Goal: Task Accomplishment & Management: Use online tool/utility

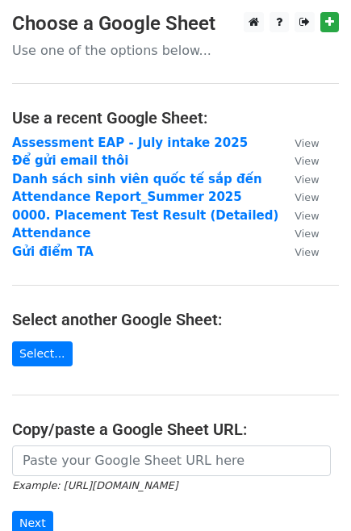
click at [94, 56] on p "Use one of the options below..." at bounding box center [175, 50] width 327 height 17
click at [38, 343] on link "Select..." at bounding box center [42, 353] width 61 height 25
click at [105, 54] on p "Use one of the options below..." at bounding box center [175, 50] width 327 height 17
click at [33, 354] on link "Select..." at bounding box center [42, 353] width 61 height 25
click at [104, 54] on p "Use one of the options below..." at bounding box center [175, 50] width 327 height 17
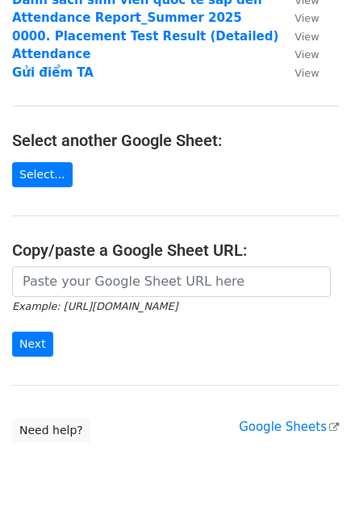
scroll to position [220, 0]
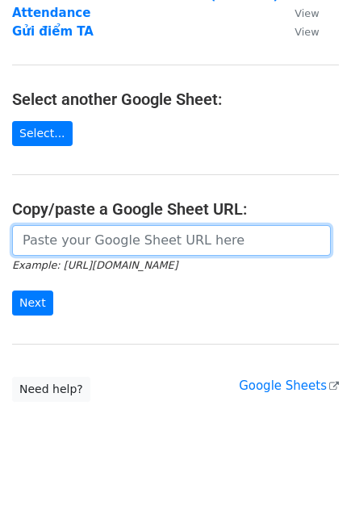
click at [150, 249] on input "url" at bounding box center [171, 240] width 319 height 31
paste input "[URL][DOMAIN_NAME]"
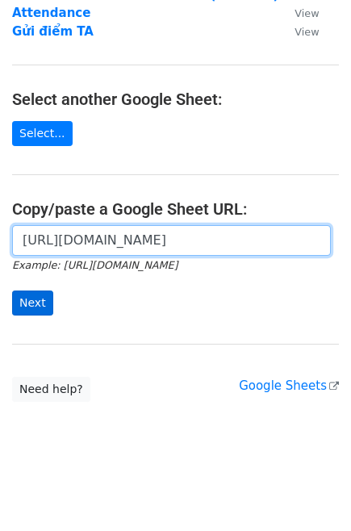
type input "[URL][DOMAIN_NAME]"
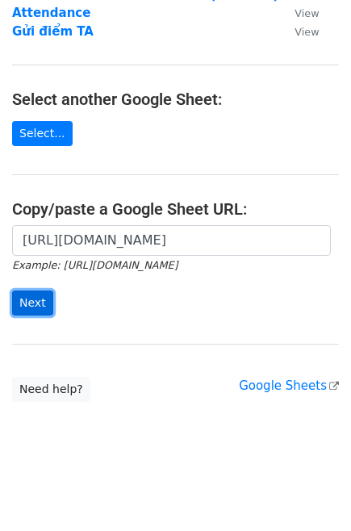
click at [27, 306] on input "Next" at bounding box center [32, 303] width 41 height 25
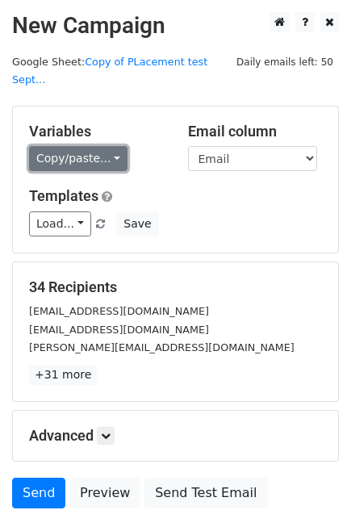
click at [81, 146] on link "Copy/paste..." at bounding box center [78, 158] width 98 height 25
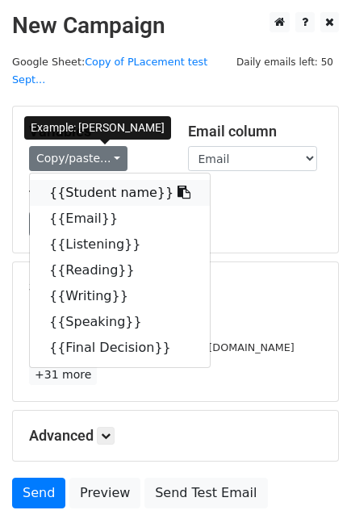
click at [72, 180] on link "{{Student name}}" at bounding box center [120, 193] width 180 height 26
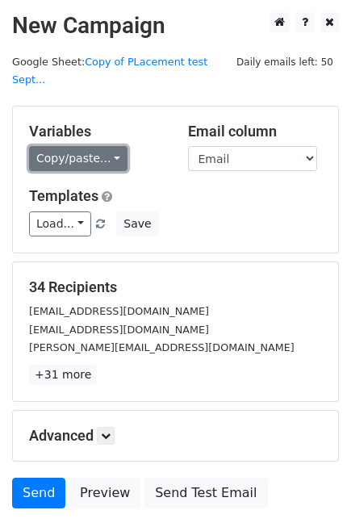
click at [68, 146] on link "Copy/paste..." at bounding box center [78, 158] width 98 height 25
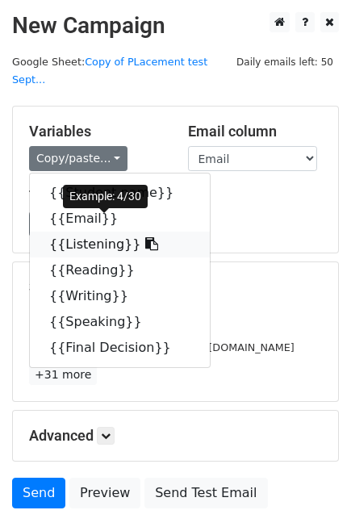
click at [90, 232] on link "{{Listening}}" at bounding box center [120, 245] width 180 height 26
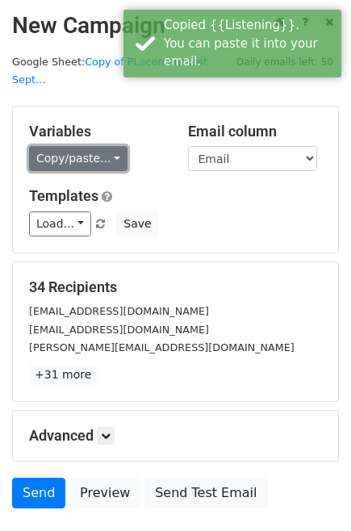
click at [64, 149] on link "Copy/paste..." at bounding box center [78, 158] width 98 height 25
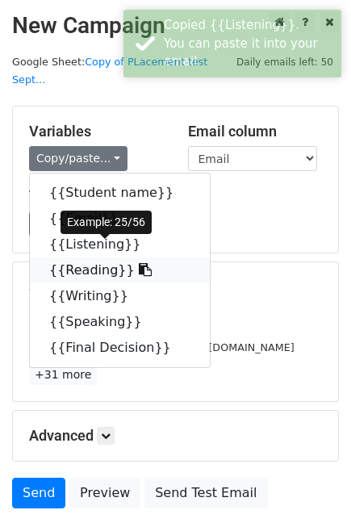
click at [90, 258] on link "{{Reading}}" at bounding box center [120, 271] width 180 height 26
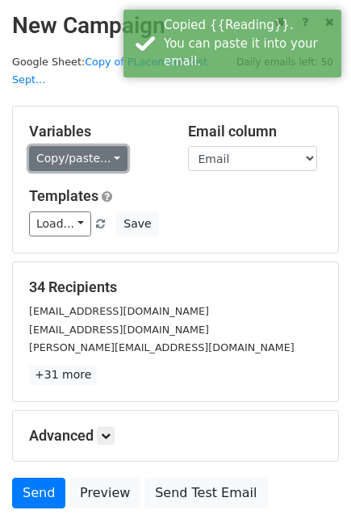
click at [69, 146] on link "Copy/paste..." at bounding box center [78, 158] width 98 height 25
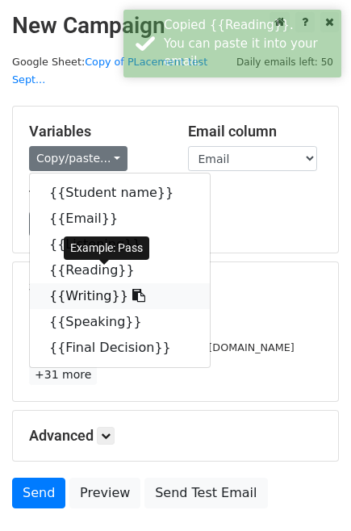
click at [90, 283] on link "{{Writing}}" at bounding box center [120, 296] width 180 height 26
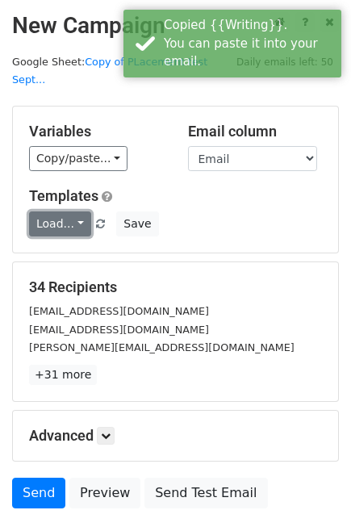
click at [64, 212] on link "Load..." at bounding box center [60, 224] width 62 height 25
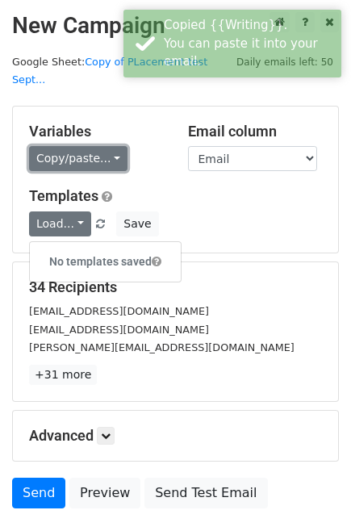
click at [71, 146] on link "Copy/paste..." at bounding box center [78, 158] width 98 height 25
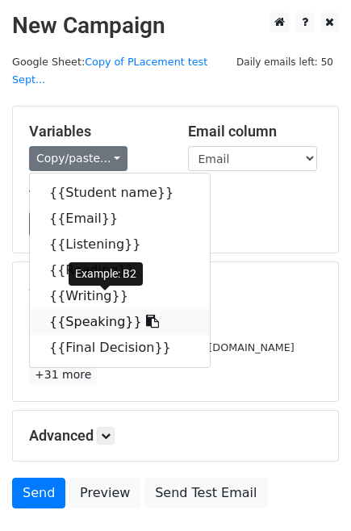
click at [81, 309] on link "{{Speaking}}" at bounding box center [120, 322] width 180 height 26
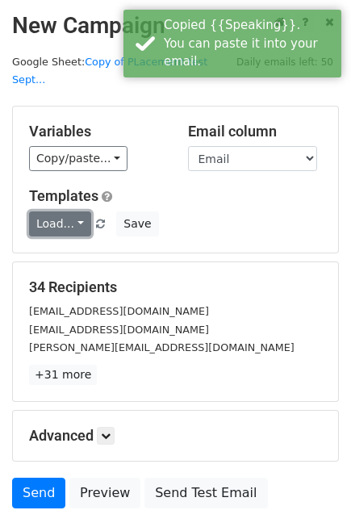
click at [60, 212] on link "Load..." at bounding box center [60, 224] width 62 height 25
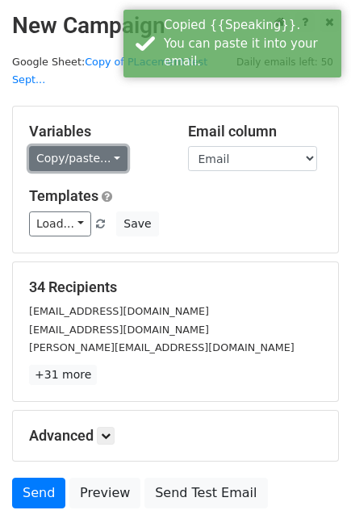
click at [61, 146] on link "Copy/paste..." at bounding box center [78, 158] width 98 height 25
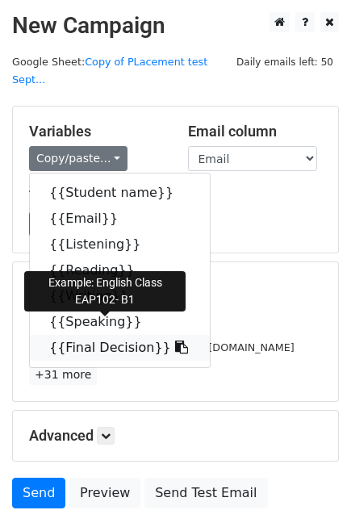
click at [88, 335] on link "{{Final Decision}}" at bounding box center [120, 348] width 180 height 26
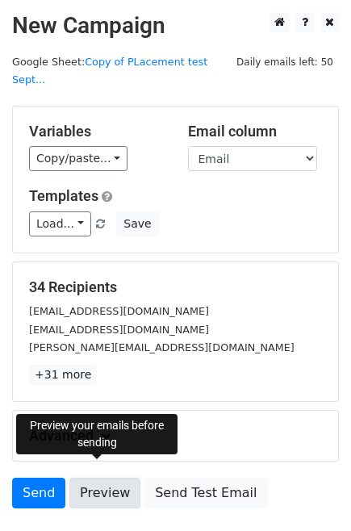
click at [103, 478] on link "Preview" at bounding box center [104, 493] width 71 height 31
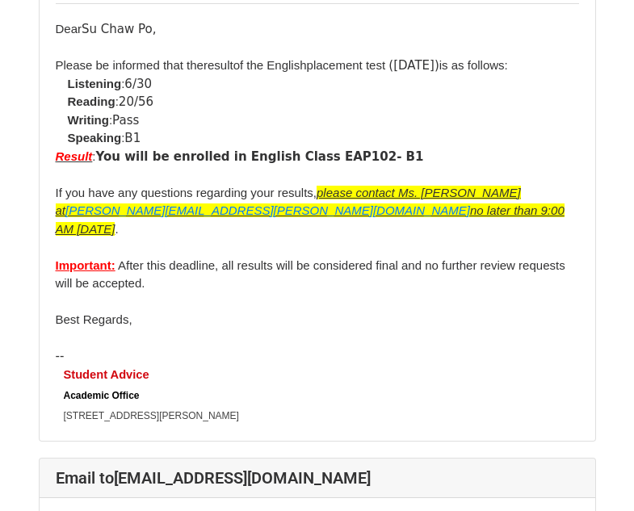
scroll to position [2583, 0]
